Goal: Find specific page/section: Find specific page/section

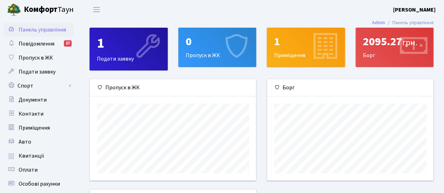
scroll to position [101, 166]
click at [397, 50] on icon at bounding box center [412, 47] width 33 height 33
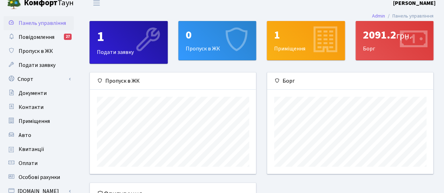
scroll to position [0, 0]
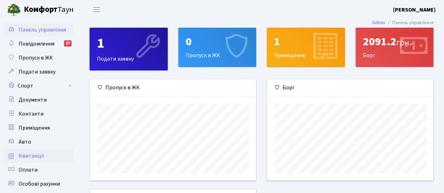
click at [35, 155] on span "Квитанції" at bounding box center [32, 156] width 26 height 8
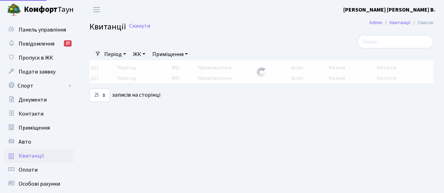
select select "25"
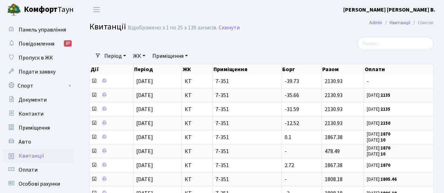
click at [293, 48] on div at bounding box center [202, 43] width 236 height 13
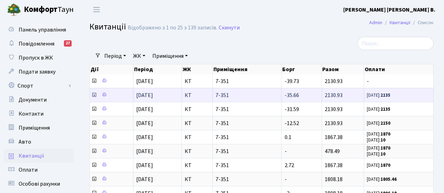
click at [377, 96] on small "19.09.25: 2135" at bounding box center [378, 95] width 23 height 6
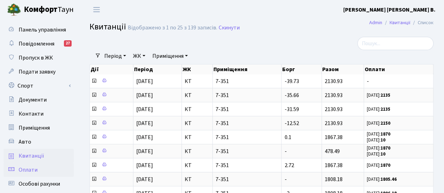
click at [36, 172] on span "Оплати" at bounding box center [28, 170] width 19 height 8
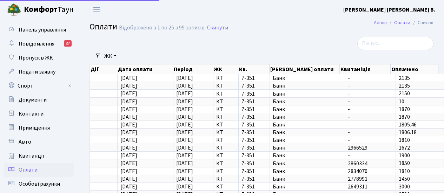
select select "25"
click at [50, 157] on link "Квитанції" at bounding box center [39, 156] width 70 height 14
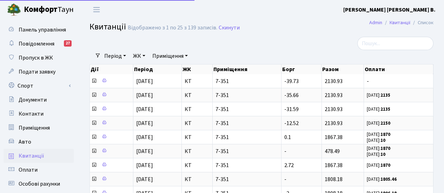
select select "25"
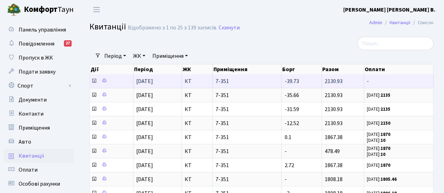
click at [94, 81] on icon at bounding box center [94, 81] width 6 height 6
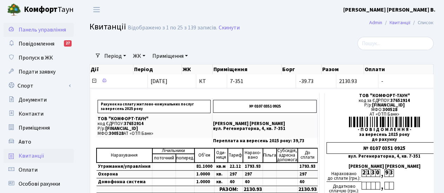
click at [39, 30] on span "Панель управління" at bounding box center [42, 30] width 47 height 8
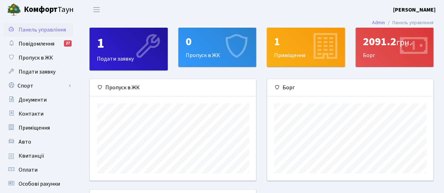
scroll to position [101, 166]
click at [389, 48] on div "2091.2 грн." at bounding box center [394, 41] width 63 height 13
click at [376, 45] on div "2091.2 грн." at bounding box center [394, 41] width 63 height 13
